Goal: Download file/media

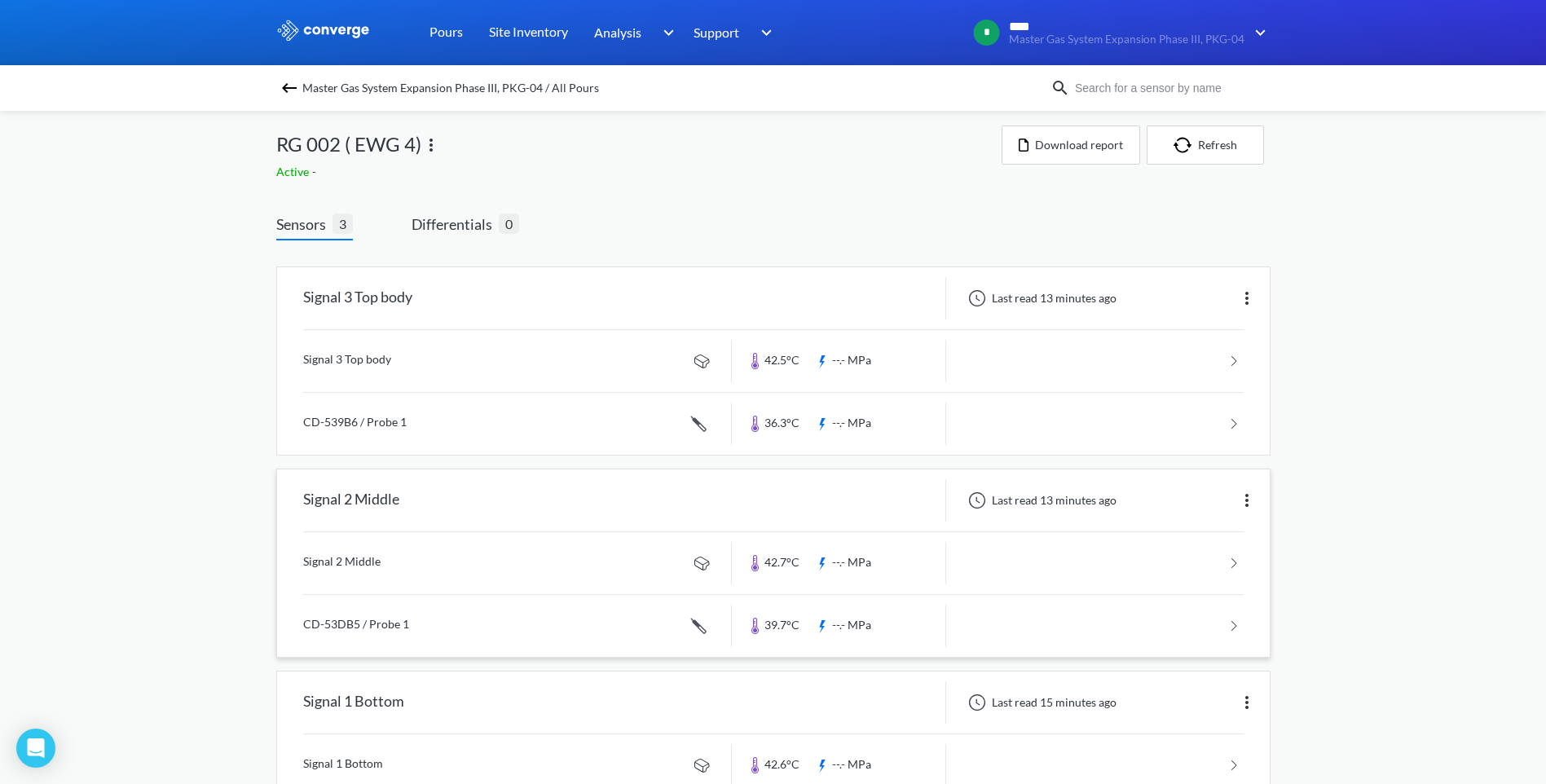
scroll to position [58, 0]
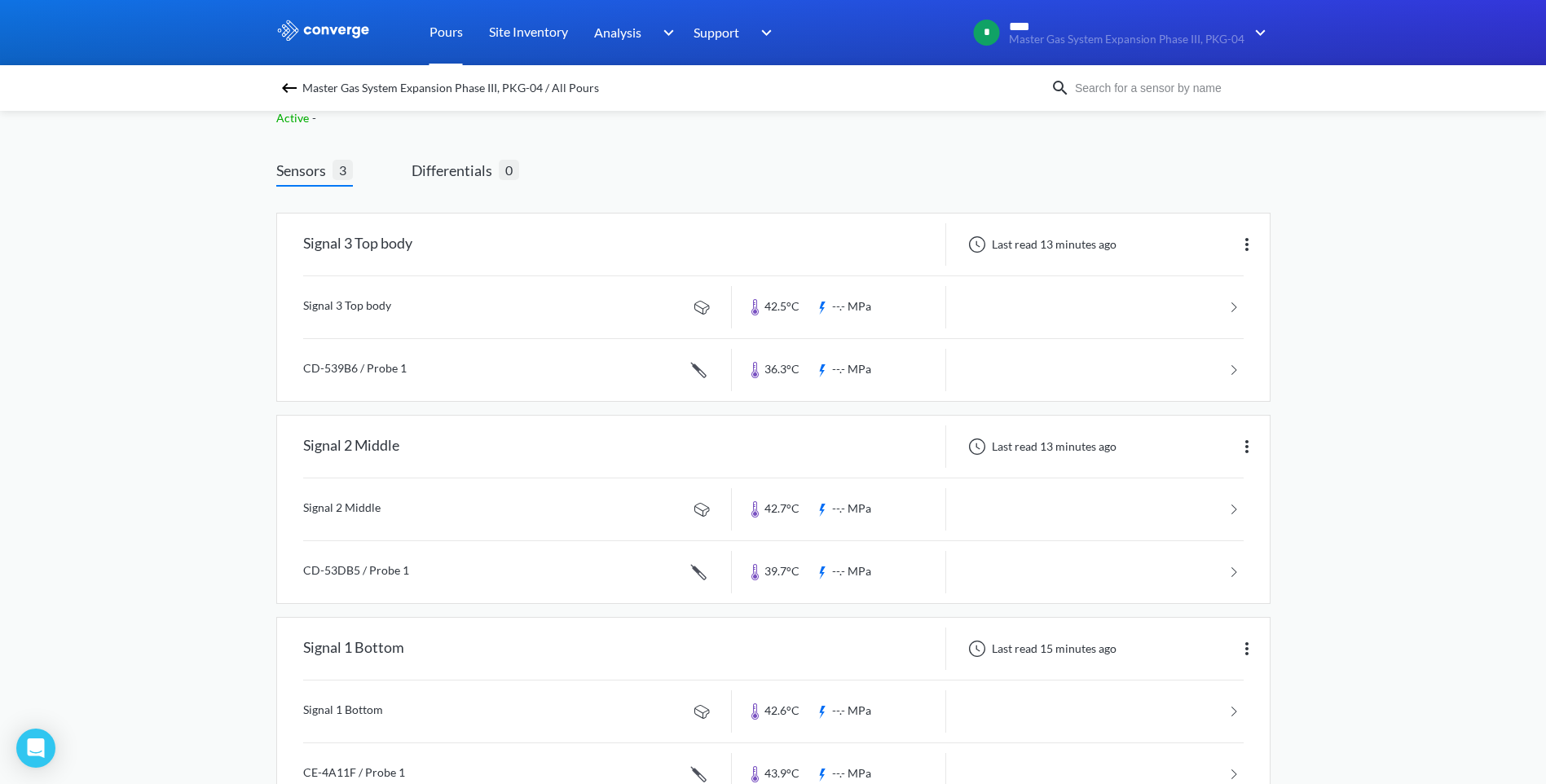
click at [448, 31] on link "Pours" at bounding box center [446, 32] width 33 height 65
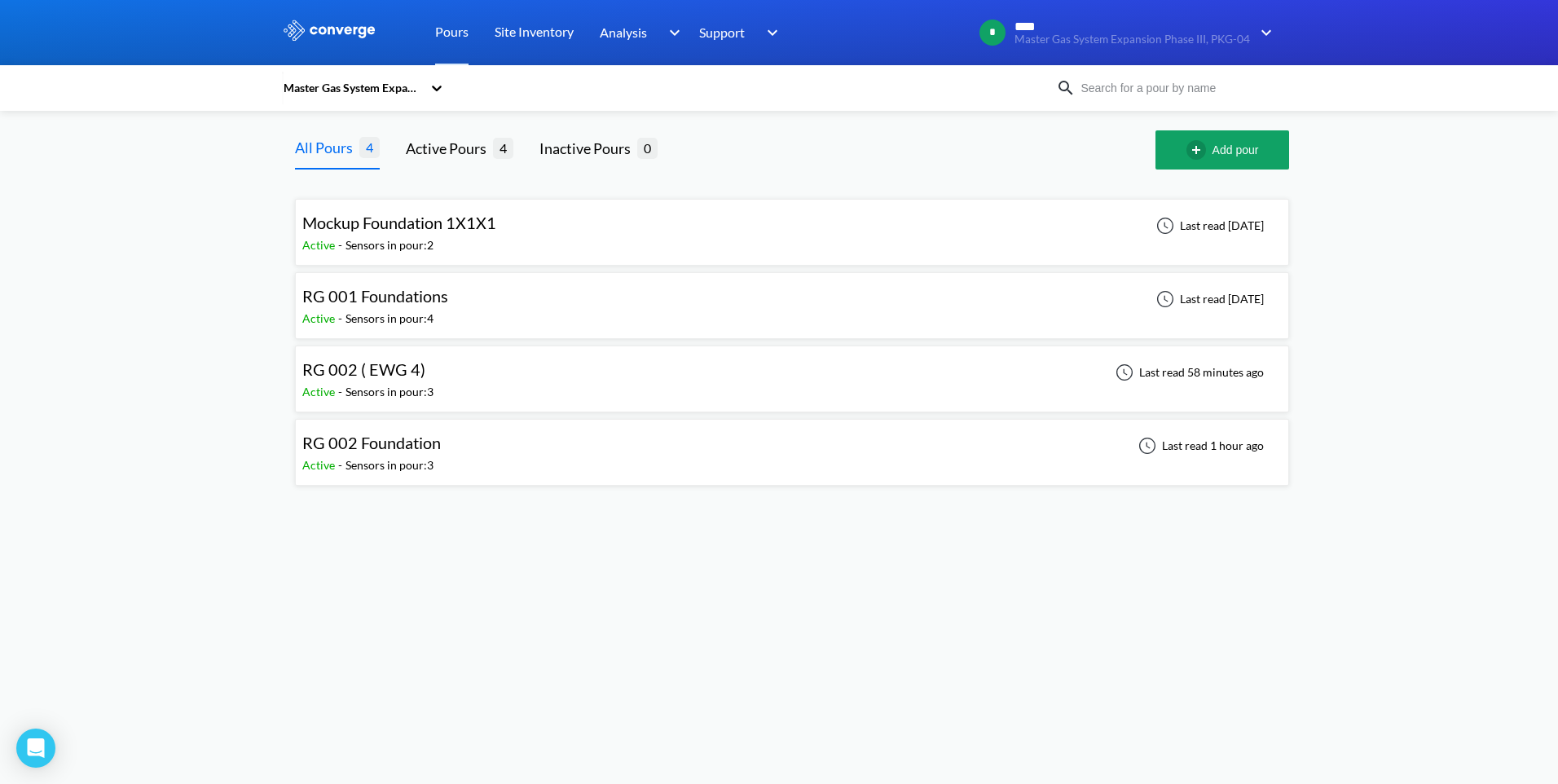
click at [415, 441] on span "RG 002 Foundation" at bounding box center [372, 442] width 138 height 19
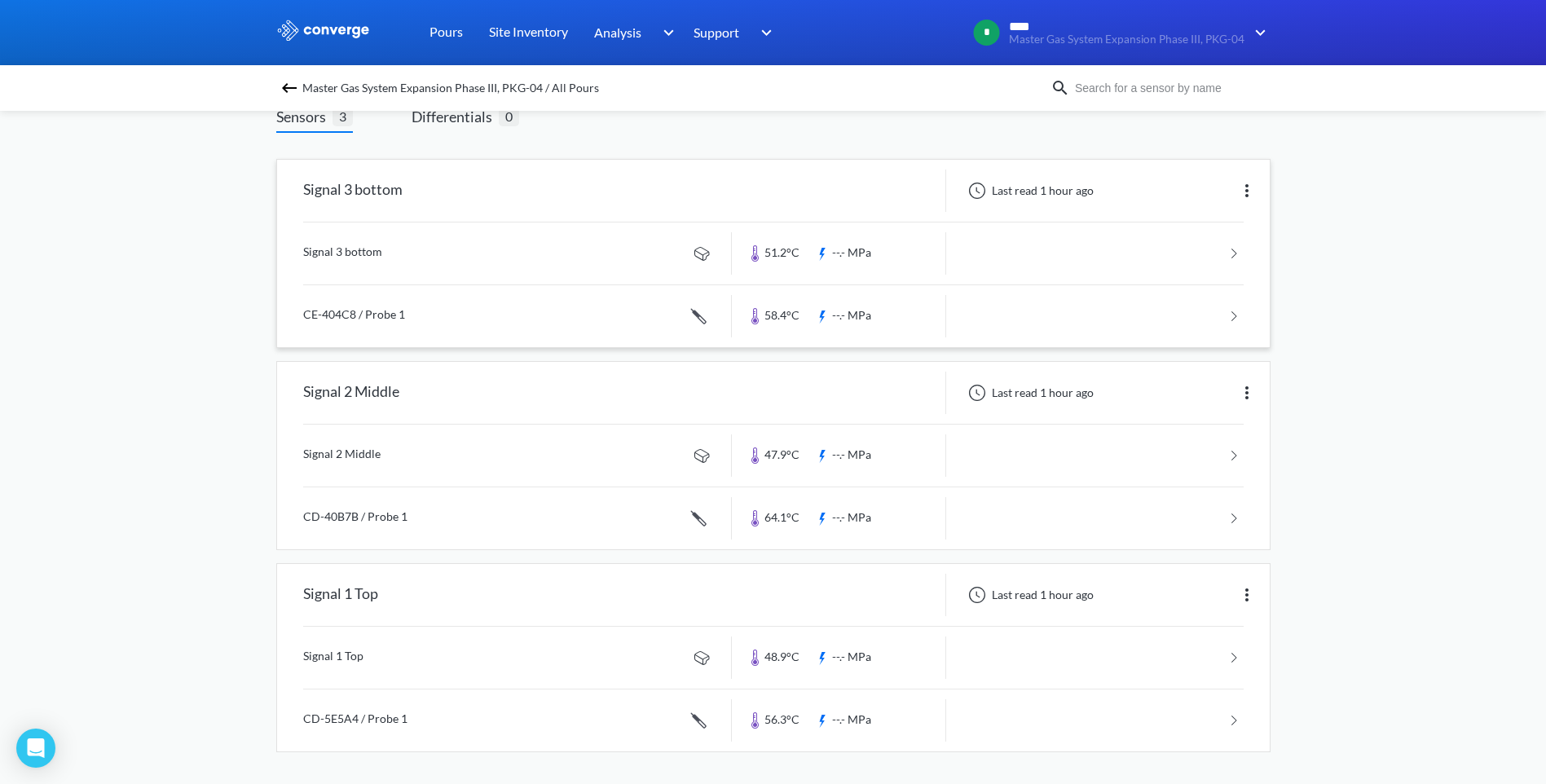
scroll to position [113, 0]
click at [441, 37] on link "Pours" at bounding box center [446, 32] width 33 height 65
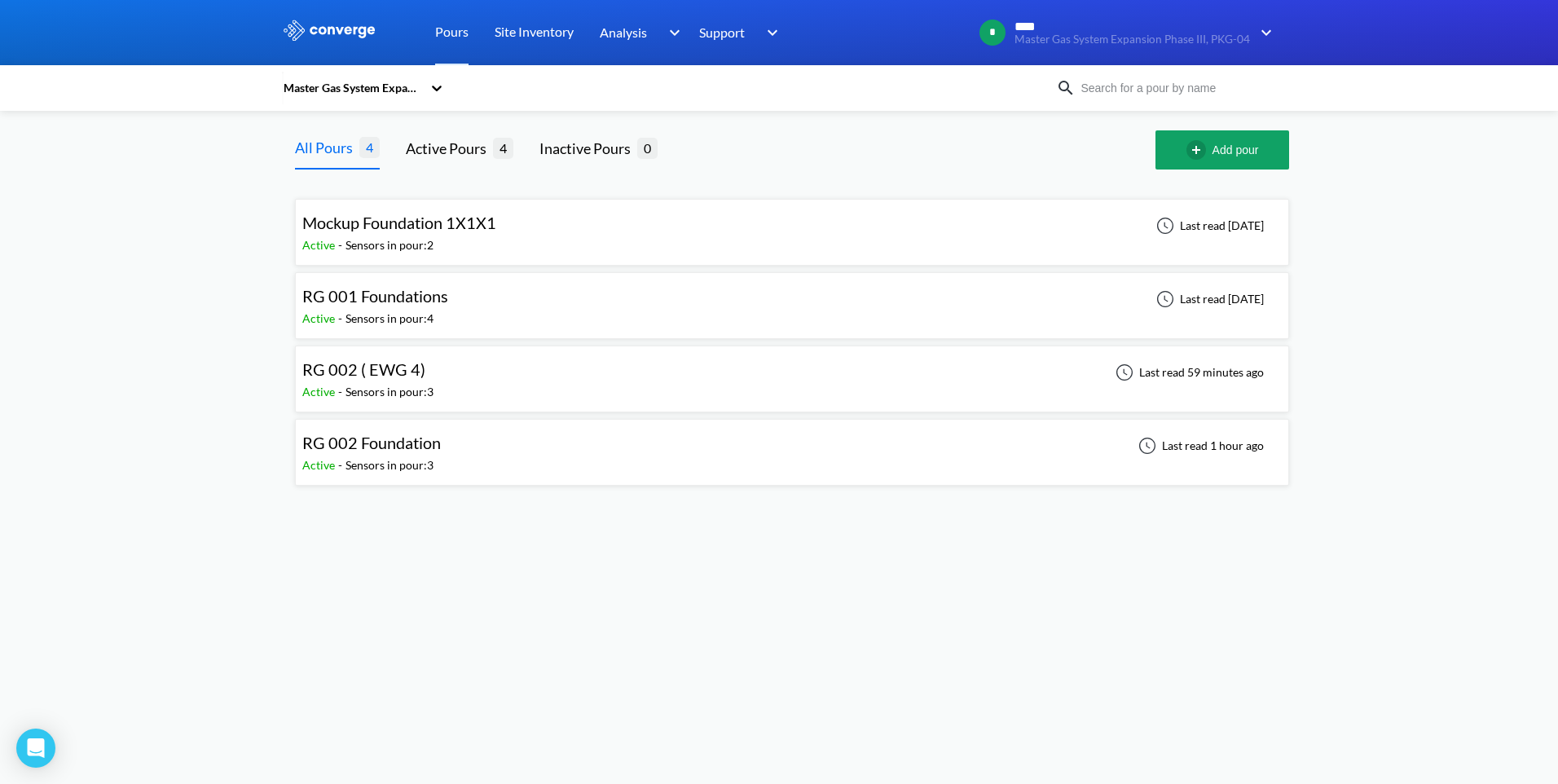
click at [449, 382] on div "RG 002 ( EWG 4) Active - Sensors in pour: 3 Last read 59 minutes ago" at bounding box center [792, 378] width 979 height 52
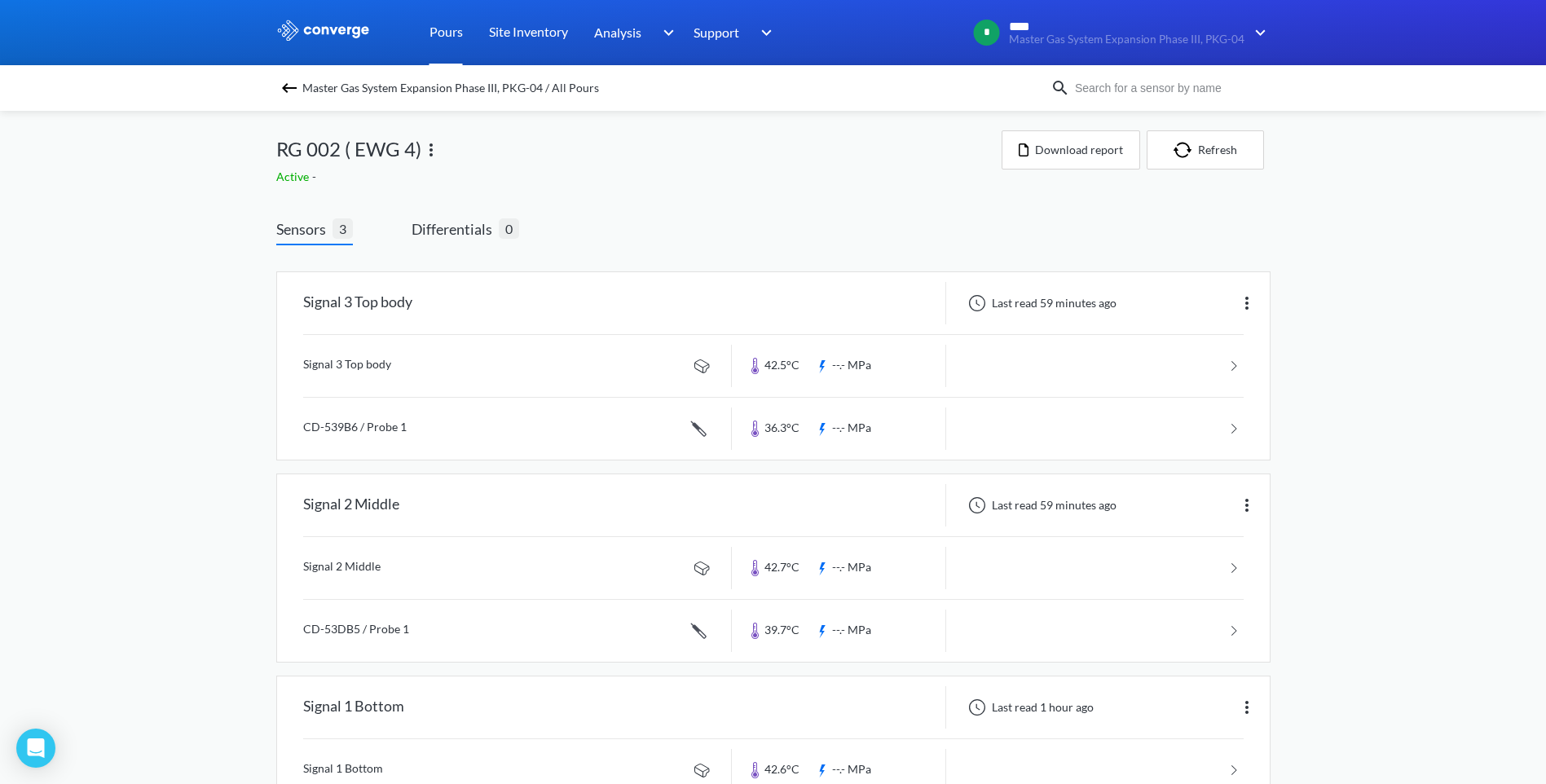
click at [454, 32] on link "Pours" at bounding box center [446, 32] width 33 height 65
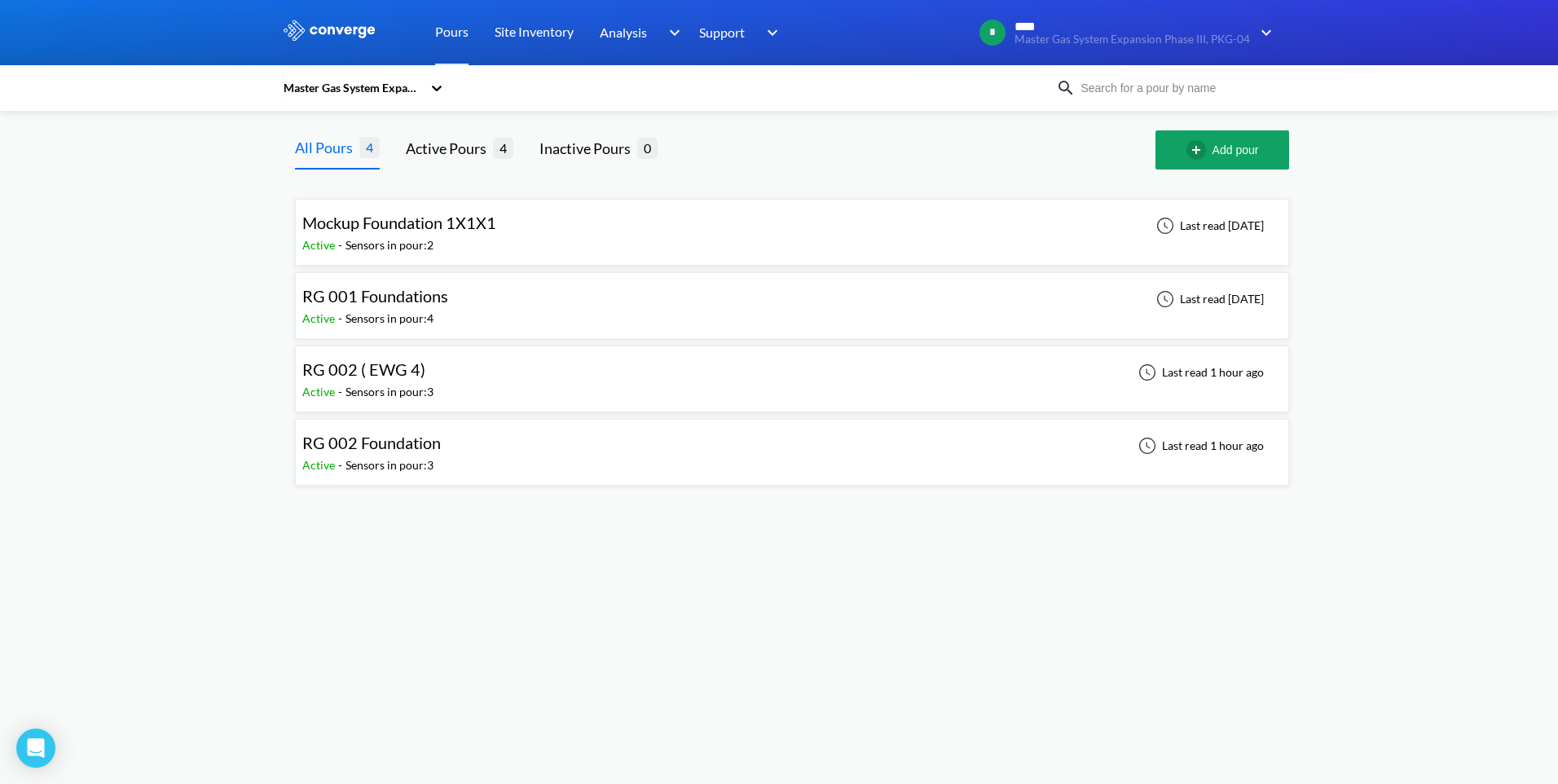
click at [470, 437] on div "RG 002 Foundation Active - Sensors in pour: 3 Last read 1 hour ago" at bounding box center [792, 452] width 979 height 52
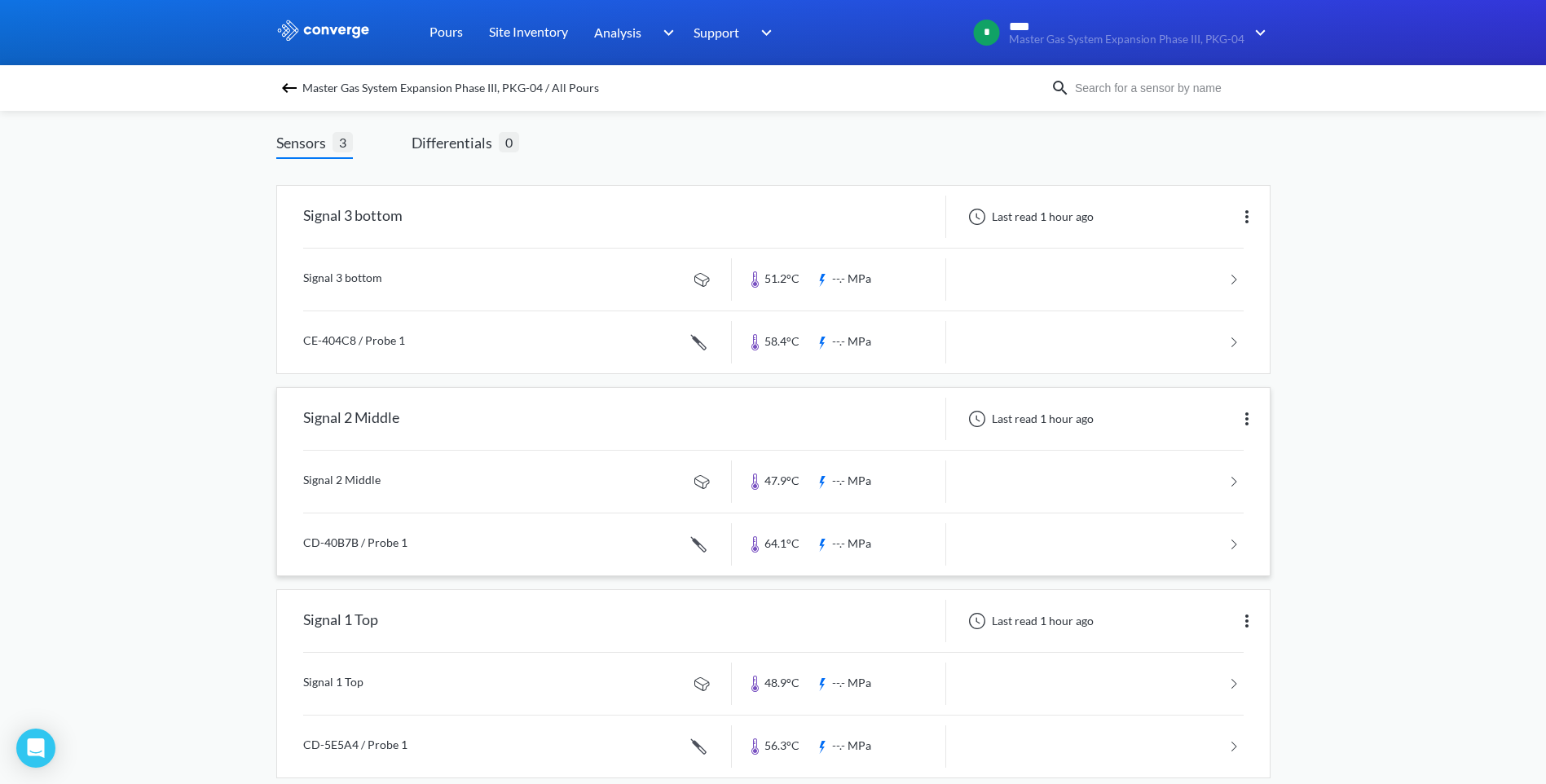
scroll to position [113, 0]
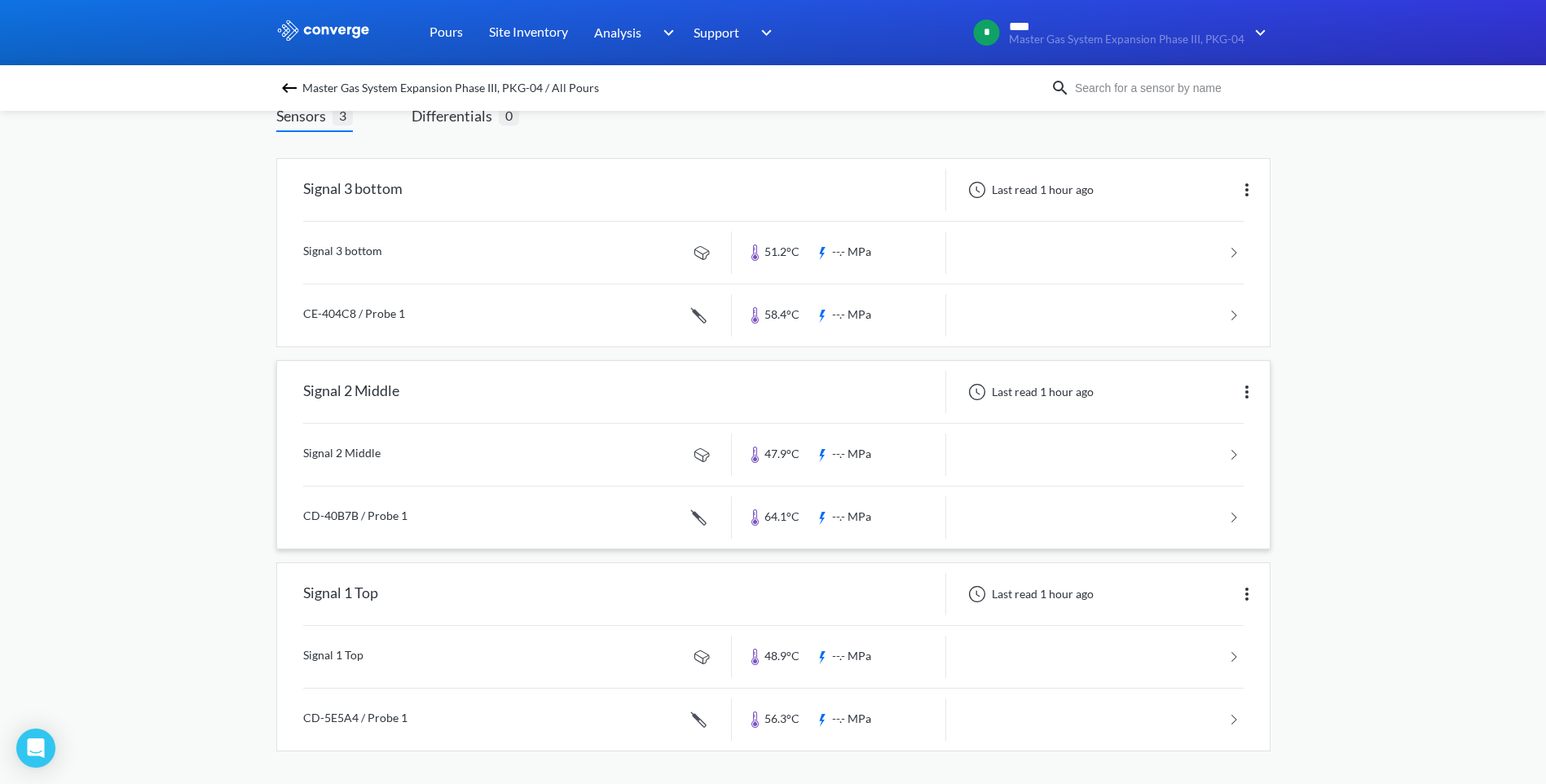
click at [568, 523] on link at bounding box center [773, 517] width 940 height 62
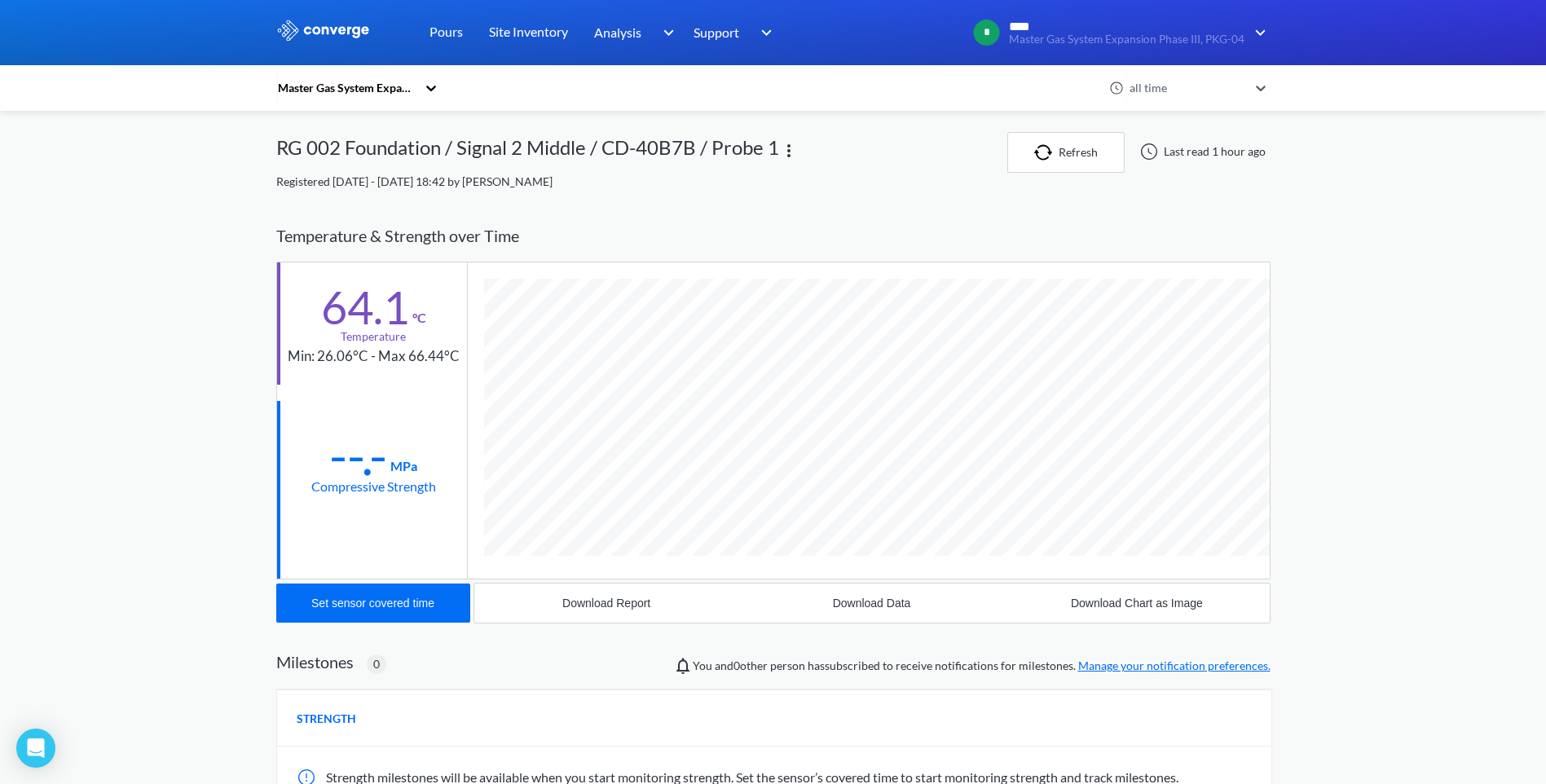
scroll to position [891, 994]
click at [841, 605] on div "Download Data" at bounding box center [872, 603] width 78 height 13
click at [843, 605] on div "Download Data" at bounding box center [872, 603] width 78 height 13
click at [442, 37] on link "Pours" at bounding box center [446, 32] width 33 height 65
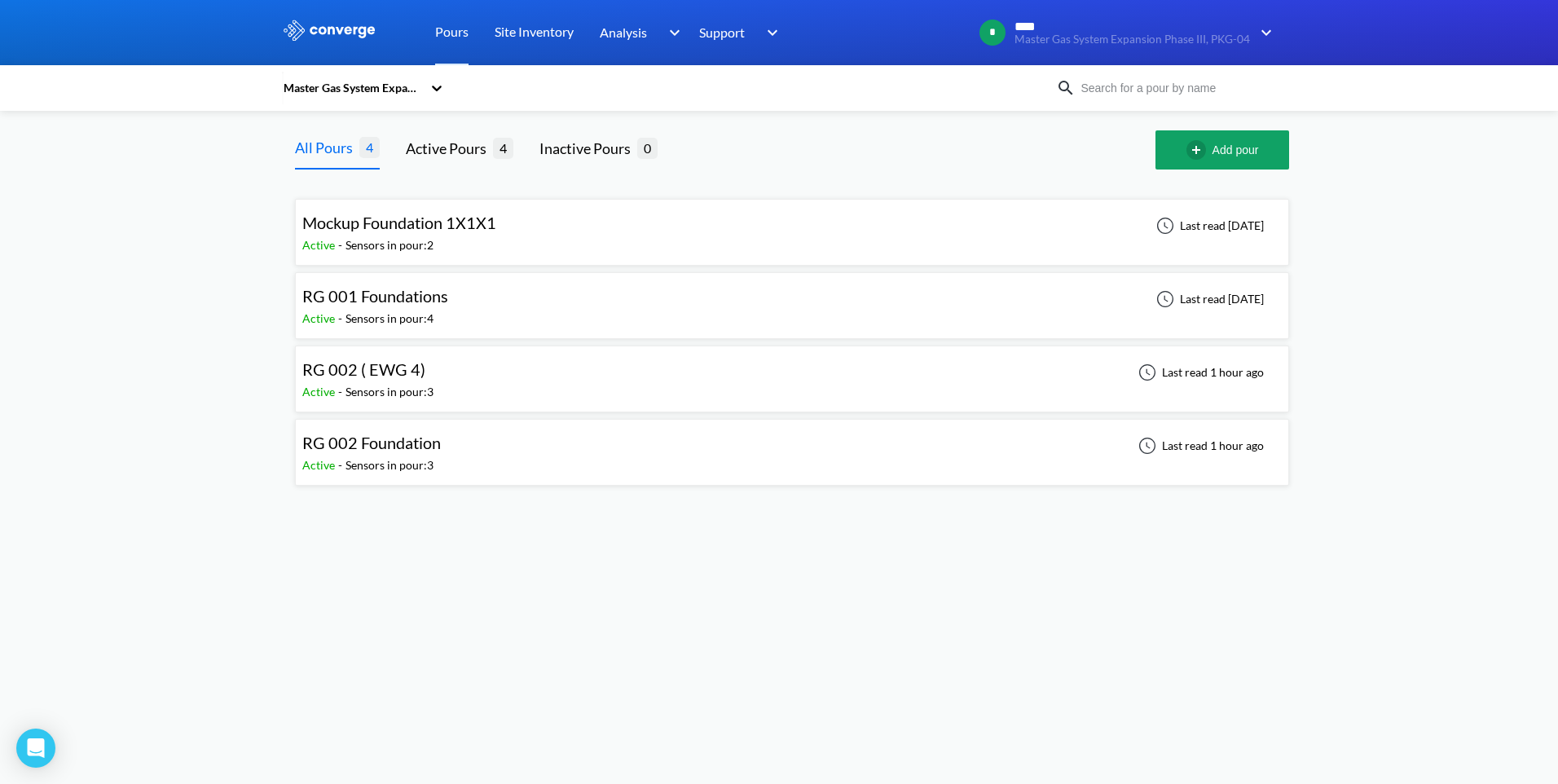
click at [437, 384] on div "RG 002 ( EWG 4) Active - Sensors in pour: 3 Last read 1 hour ago" at bounding box center [792, 378] width 979 height 52
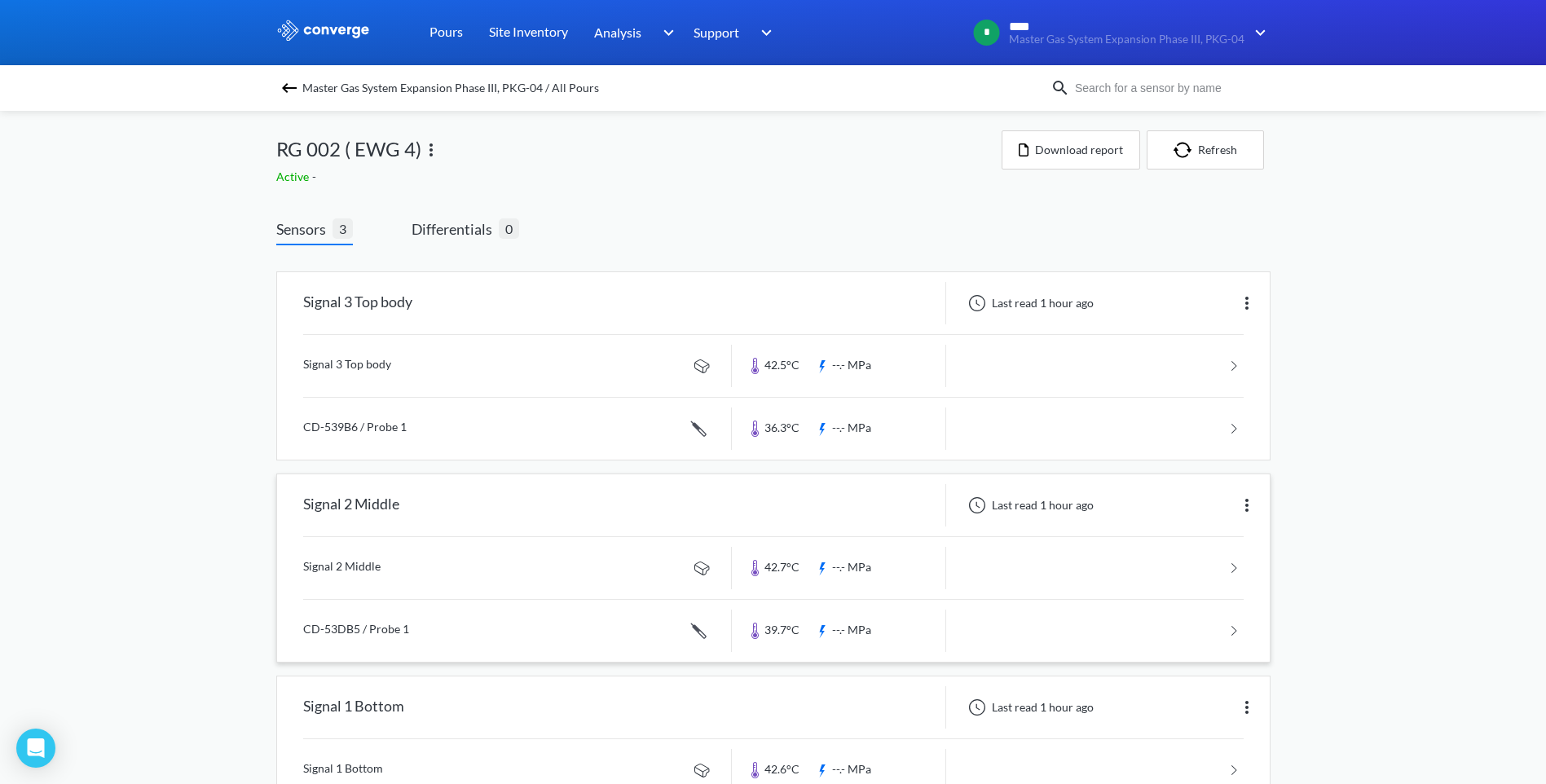
click at [643, 635] on link at bounding box center [773, 631] width 940 height 62
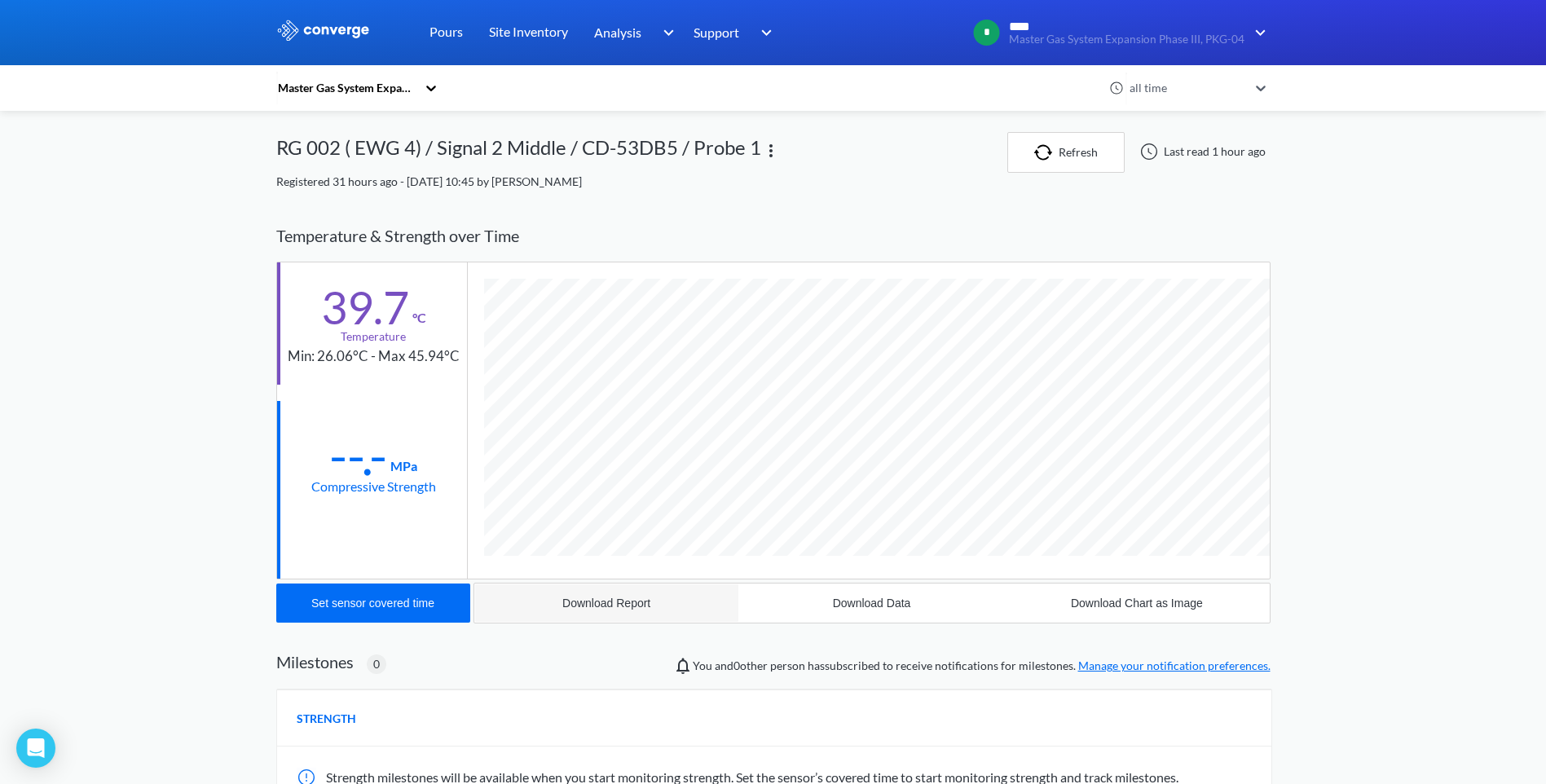
scroll to position [891, 994]
click at [616, 594] on button "Download Report" at bounding box center [607, 602] width 265 height 39
